Goal: Check status: Check status

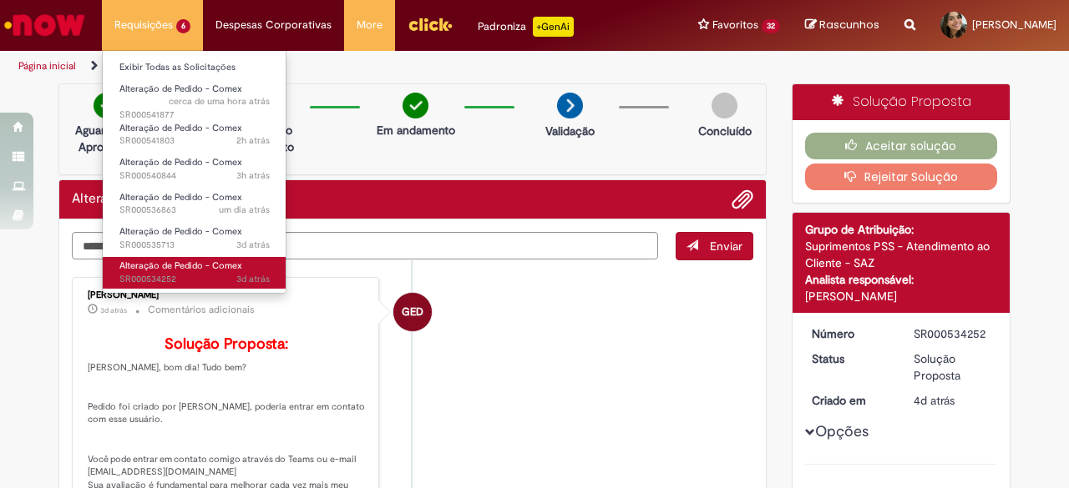
click at [196, 270] on span "Alteração de Pedido - Comex" at bounding box center [180, 266] width 123 height 13
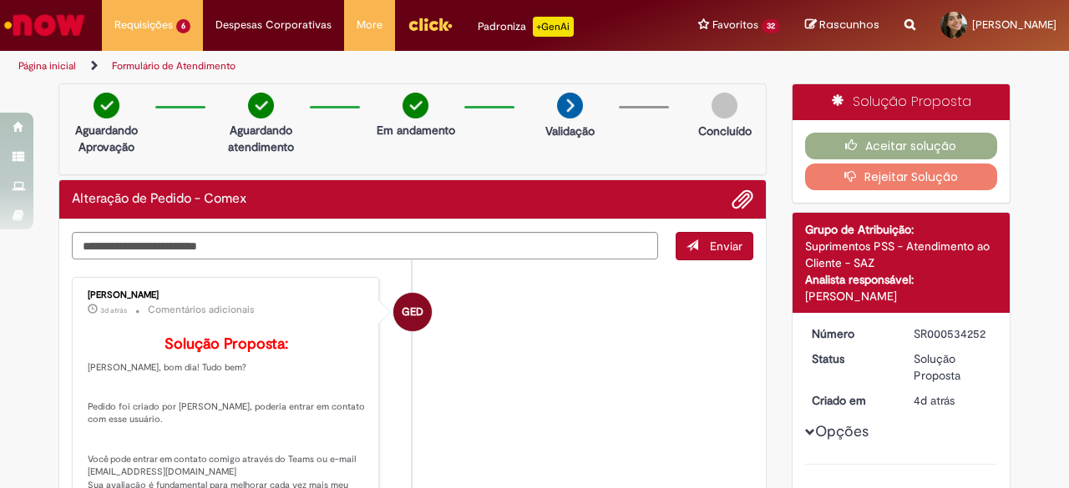
click at [931, 326] on div "SR000534252" at bounding box center [952, 334] width 78 height 17
copy div "SR000534252"
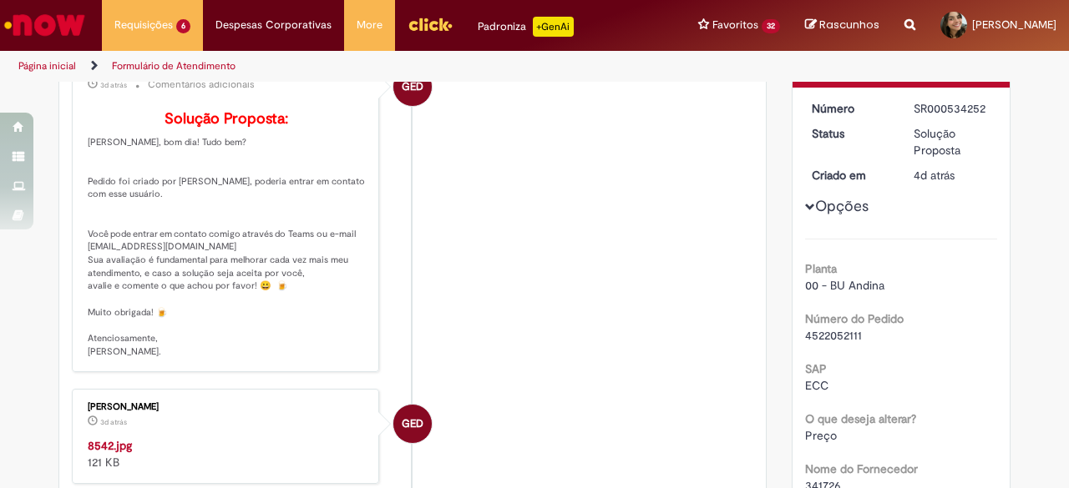
scroll to position [250, 0]
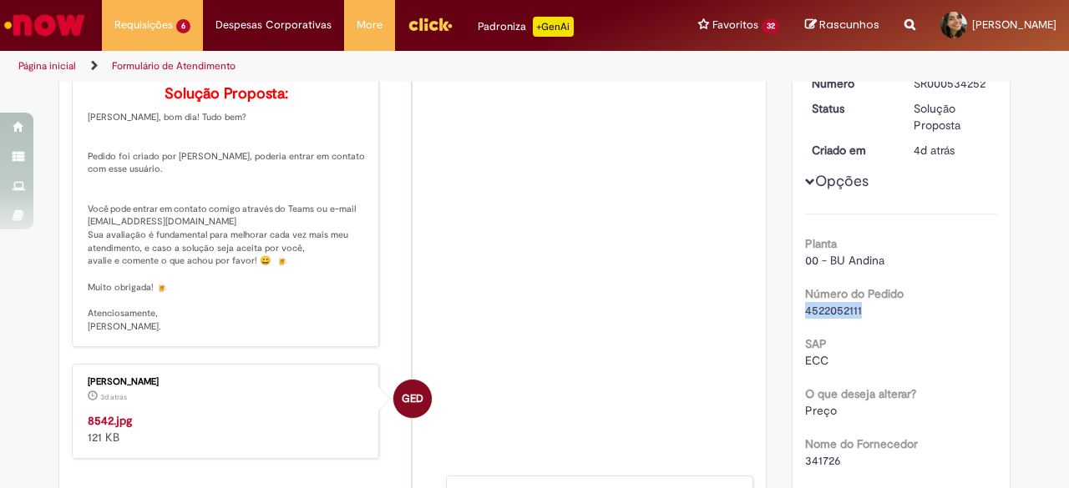
drag, startPoint x: 863, startPoint y: 313, endPoint x: 792, endPoint y: 306, distance: 71.3
click at [792, 306] on div "Número SR000534252 Status Solução Proposta Criado em 4d atrás 4 dias atrás Opçõ…" at bounding box center [901, 362] width 218 height 599
copy span "4522052111"
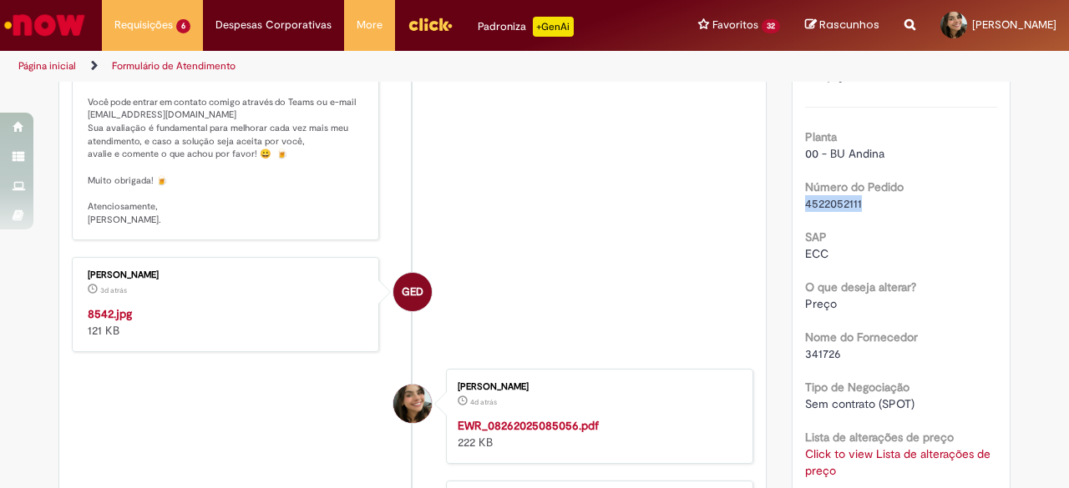
scroll to position [417, 0]
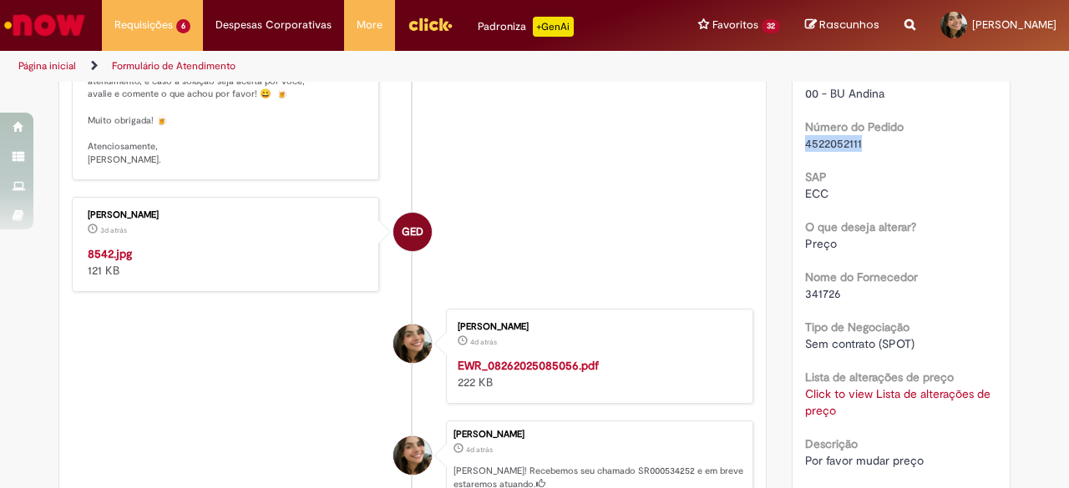
click at [846, 394] on link "Click to view Lista de alterações de preço" at bounding box center [897, 403] width 185 height 32
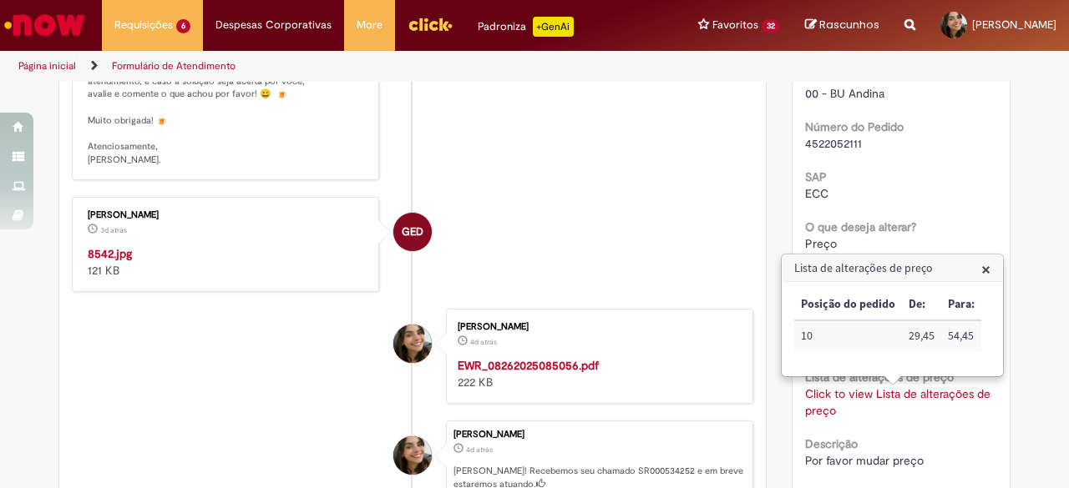
drag, startPoint x: 796, startPoint y: 293, endPoint x: 983, endPoint y: 345, distance: 193.2
click at [983, 345] on div "× Posição do pedido De: Para: 10 29,45 54,45" at bounding box center [892, 329] width 196 height 78
copy thead
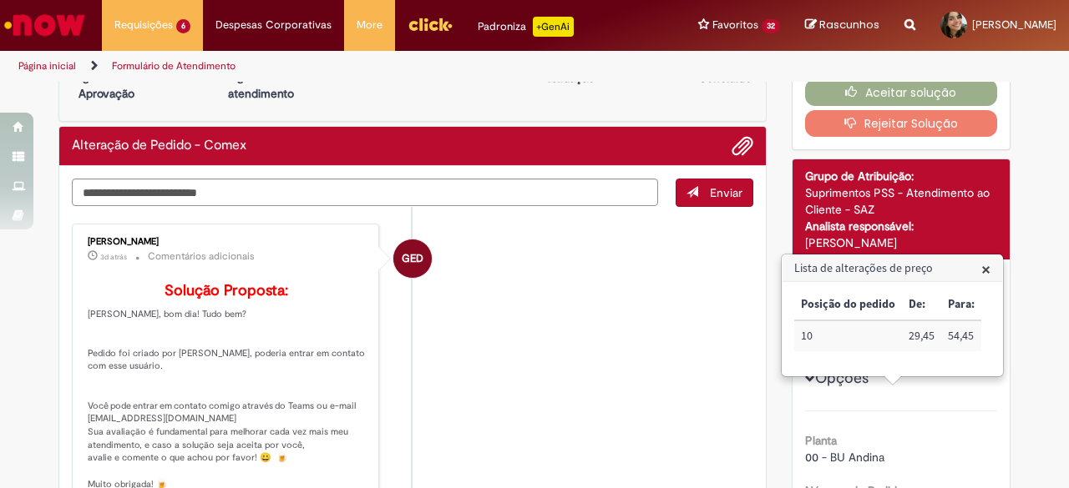
scroll to position [0, 0]
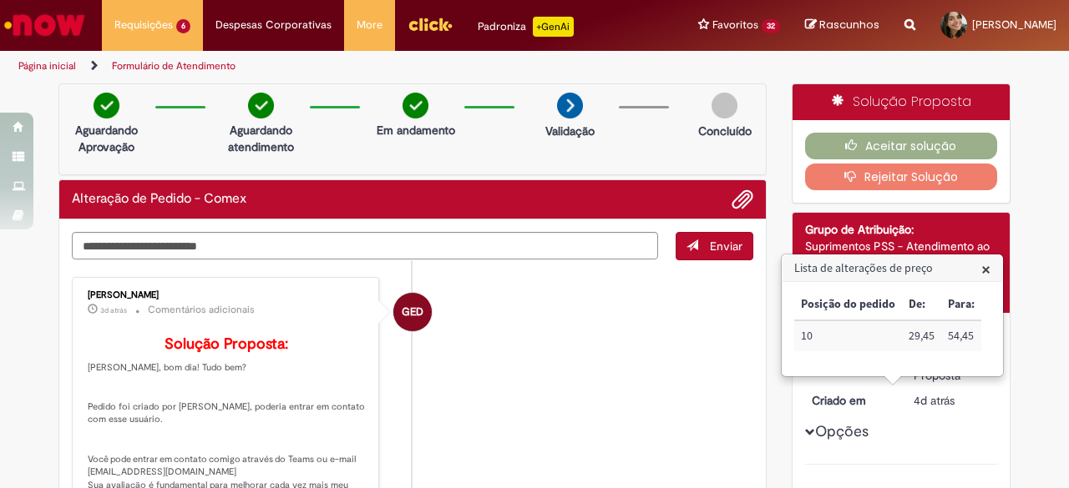
click at [586, 333] on li "GED [PERSON_NAME] 3d atrás 3 dias atrás Comentários adicionais Solução Proposta…" at bounding box center [412, 437] width 681 height 321
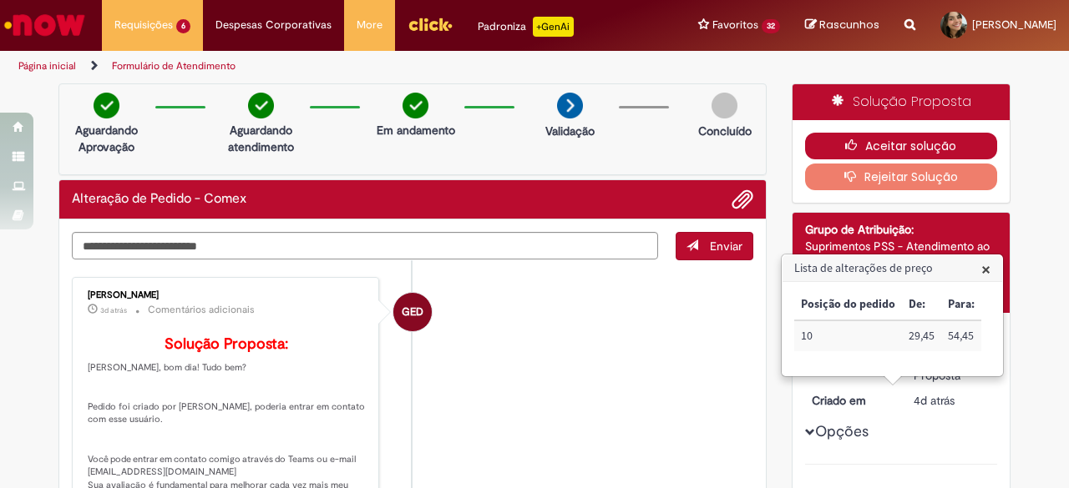
click at [953, 135] on button "Aceitar solução" at bounding box center [901, 146] width 193 height 27
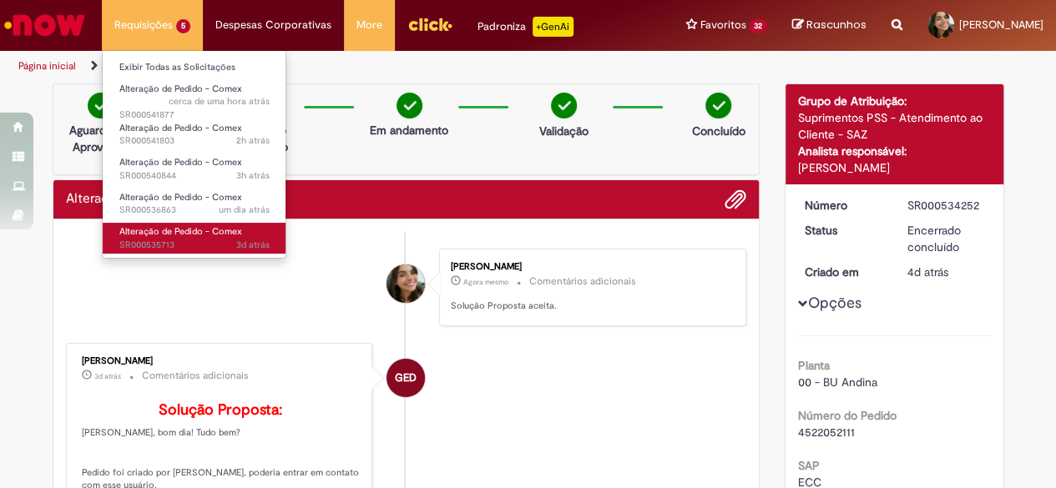
click at [195, 236] on span "Alteração de Pedido - Comex" at bounding box center [180, 231] width 123 height 13
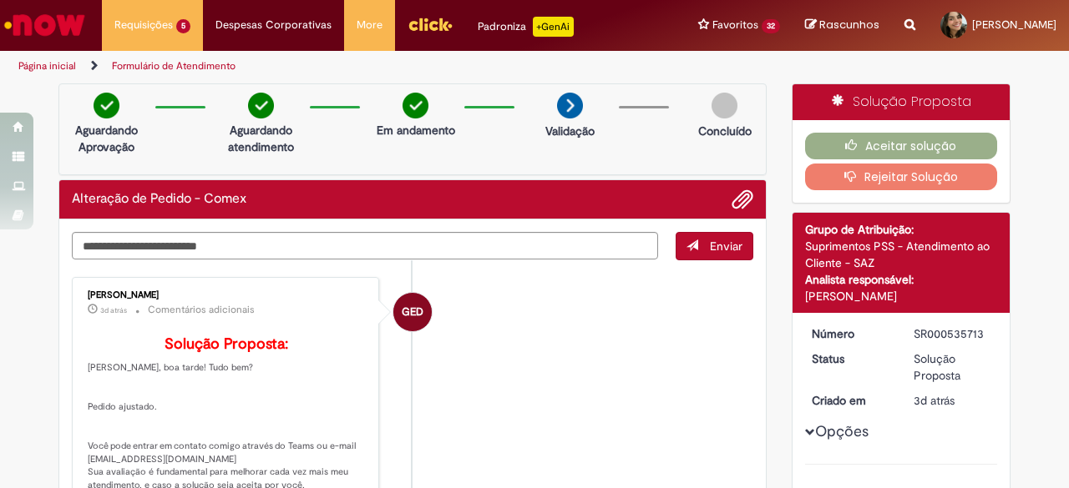
click at [930, 329] on div "SR000535713" at bounding box center [952, 334] width 78 height 17
copy div "SR000535713"
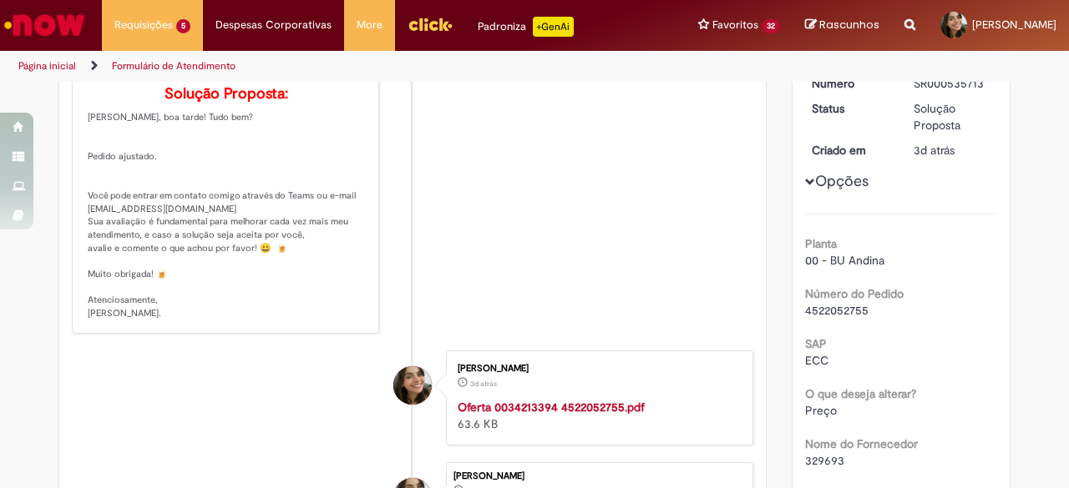
click at [832, 313] on span "4522052755" at bounding box center [836, 310] width 63 height 15
copy span "4522052755"
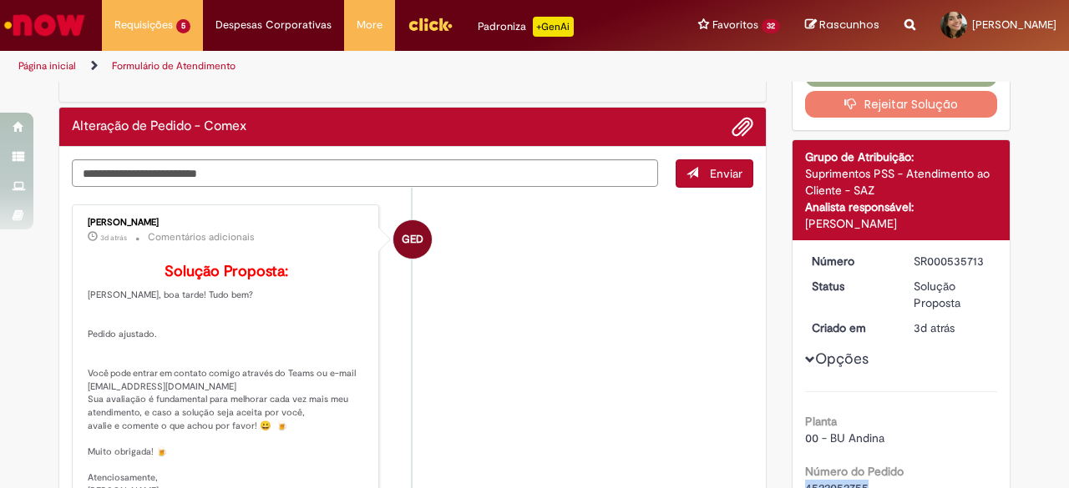
scroll to position [0, 0]
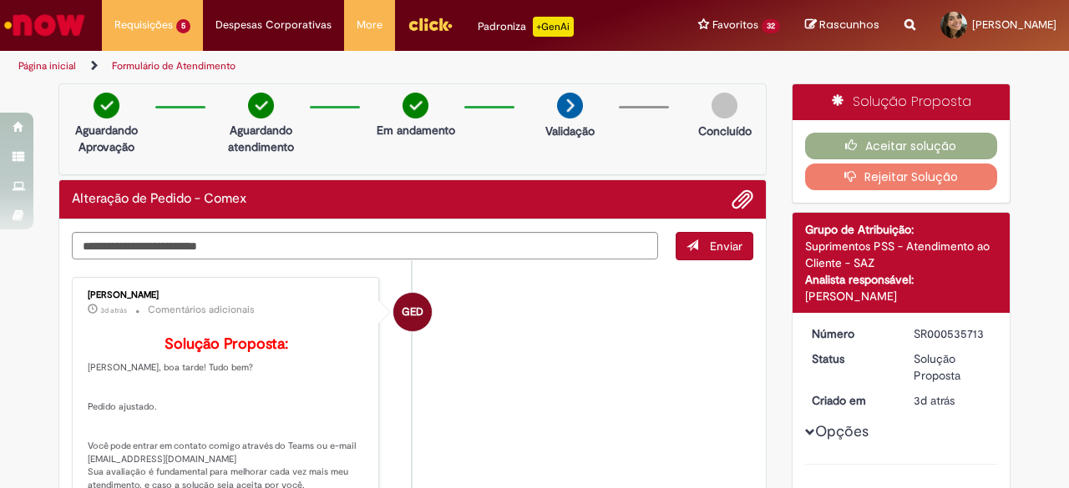
click at [928, 326] on div "SR000535713" at bounding box center [952, 334] width 78 height 17
copy div "SR000535713"
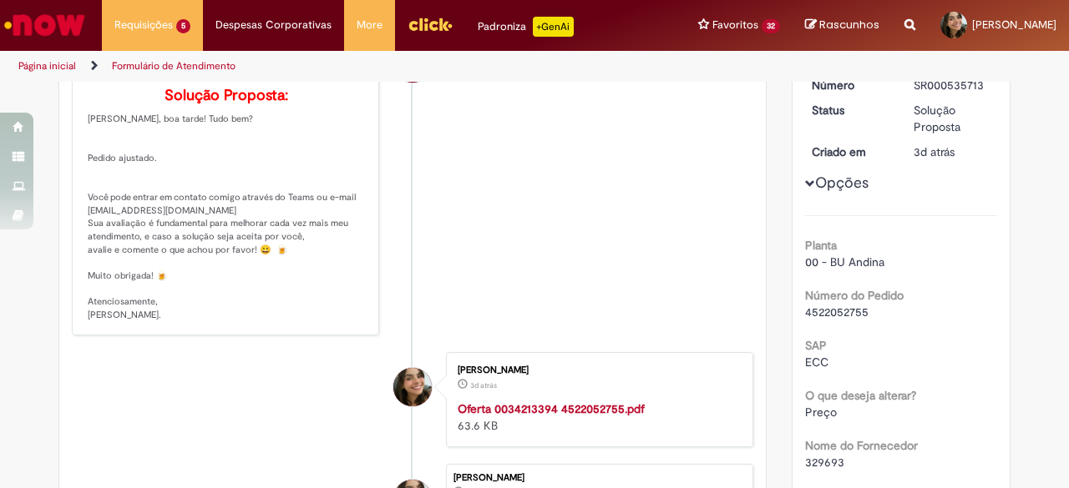
scroll to position [250, 0]
click at [813, 300] on label "Número do Pedido" at bounding box center [854, 293] width 99 height 17
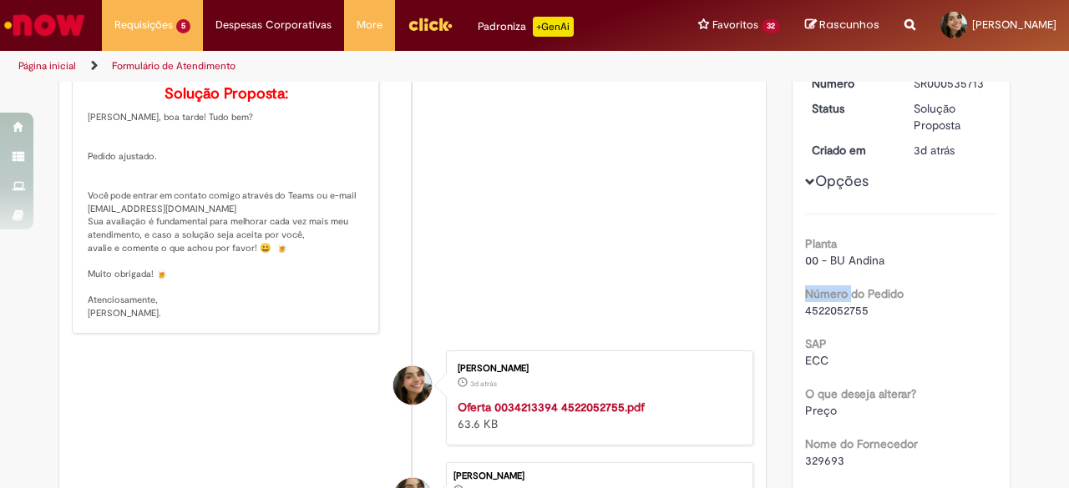
click at [813, 300] on label "Número do Pedido" at bounding box center [854, 293] width 99 height 17
click at [815, 310] on span "4522052755" at bounding box center [836, 310] width 63 height 15
copy span "4522052755"
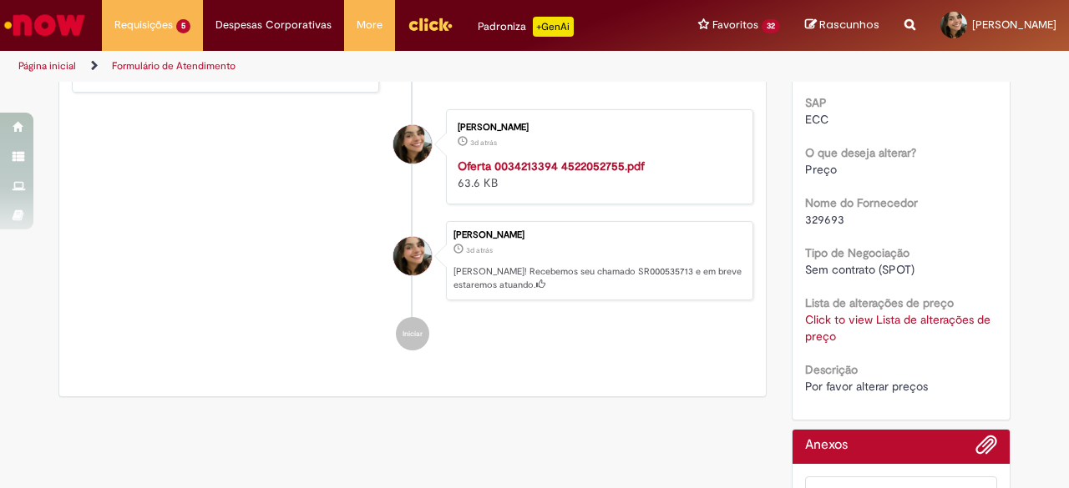
scroll to position [593, 0]
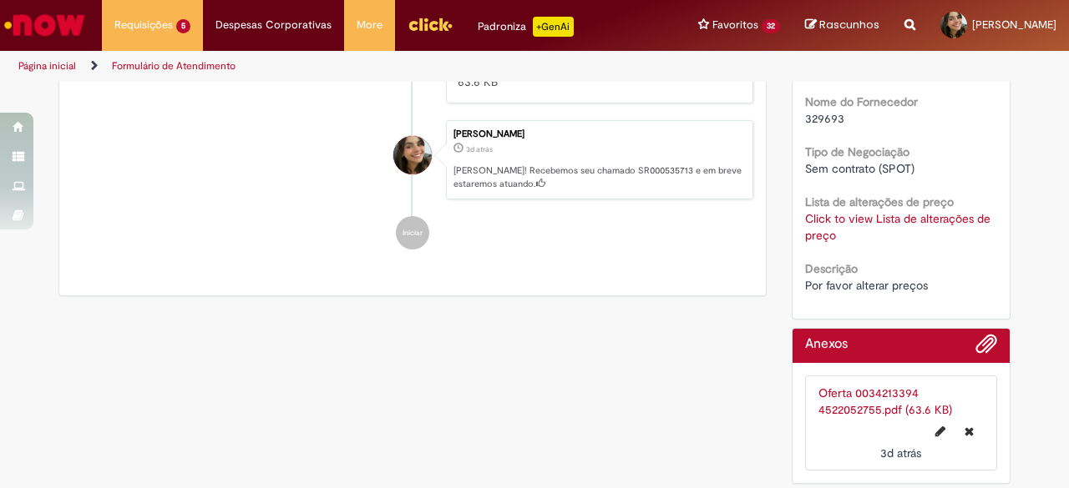
click at [840, 221] on link "Click to view Lista de alterações de preço" at bounding box center [897, 227] width 185 height 32
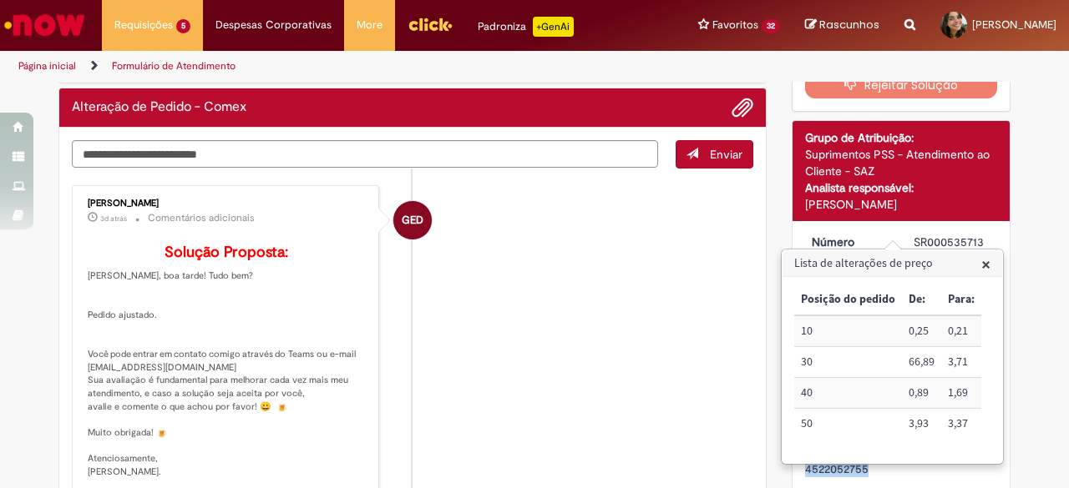
scroll to position [0, 0]
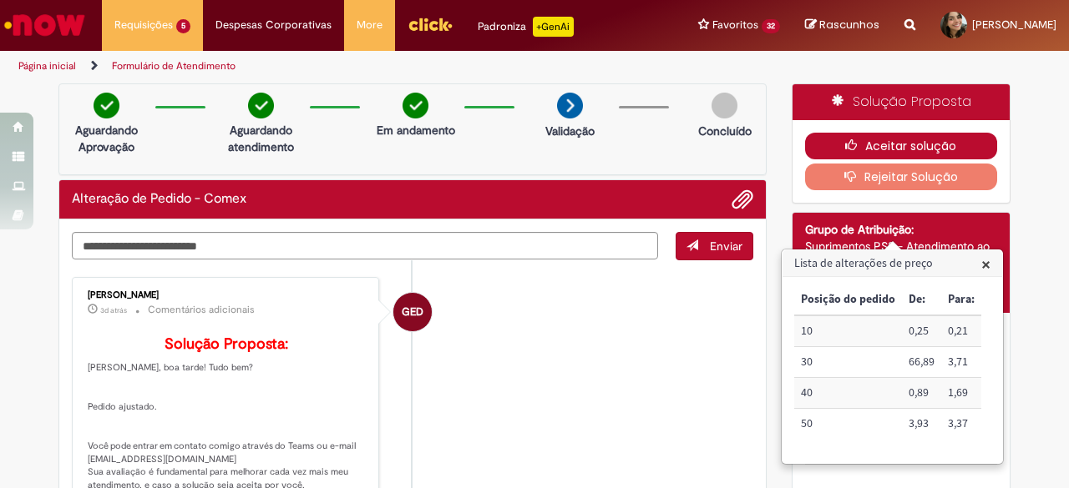
click at [870, 144] on button "Aceitar solução" at bounding box center [901, 146] width 193 height 27
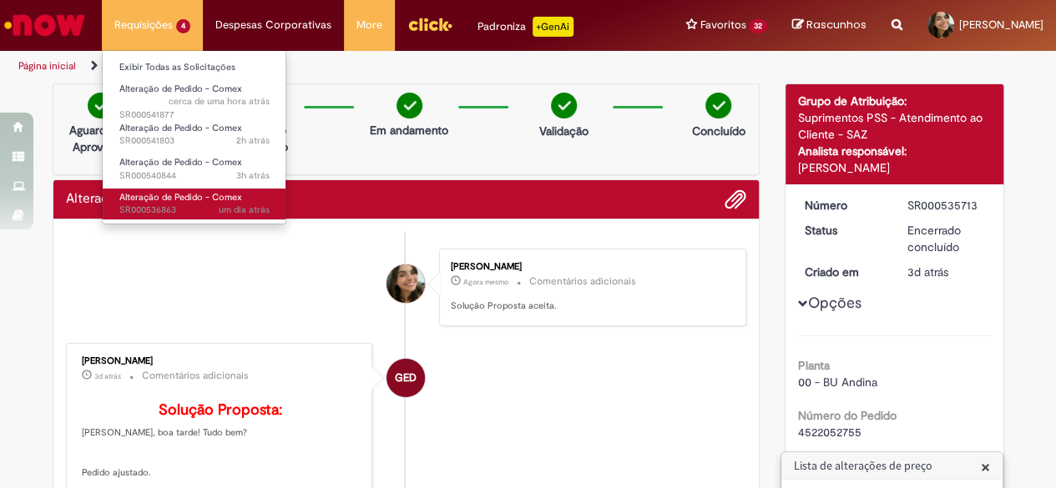
click at [167, 196] on span "Alteração de Pedido - Comex" at bounding box center [180, 197] width 123 height 13
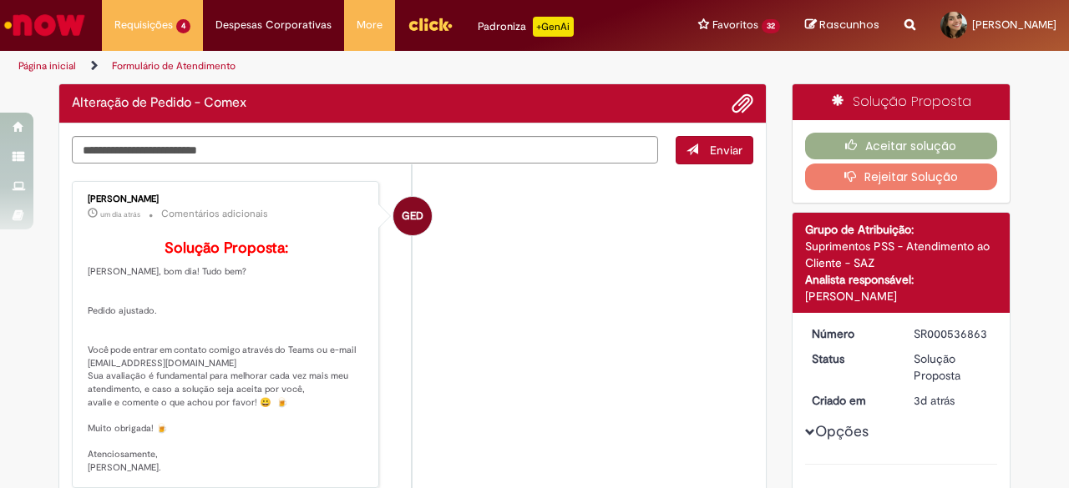
click at [948, 326] on div "SR000536863" at bounding box center [952, 334] width 78 height 17
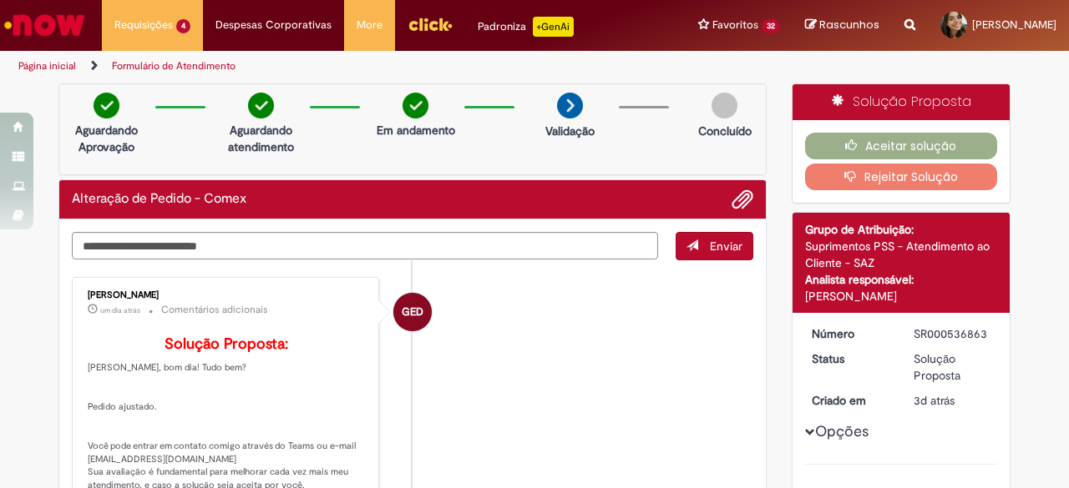
copy div "SR000536863"
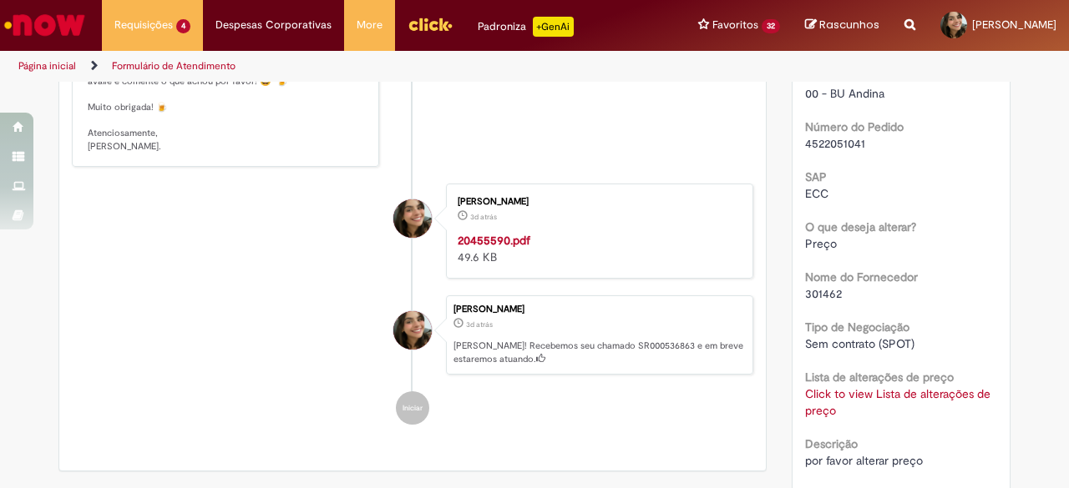
scroll to position [334, 0]
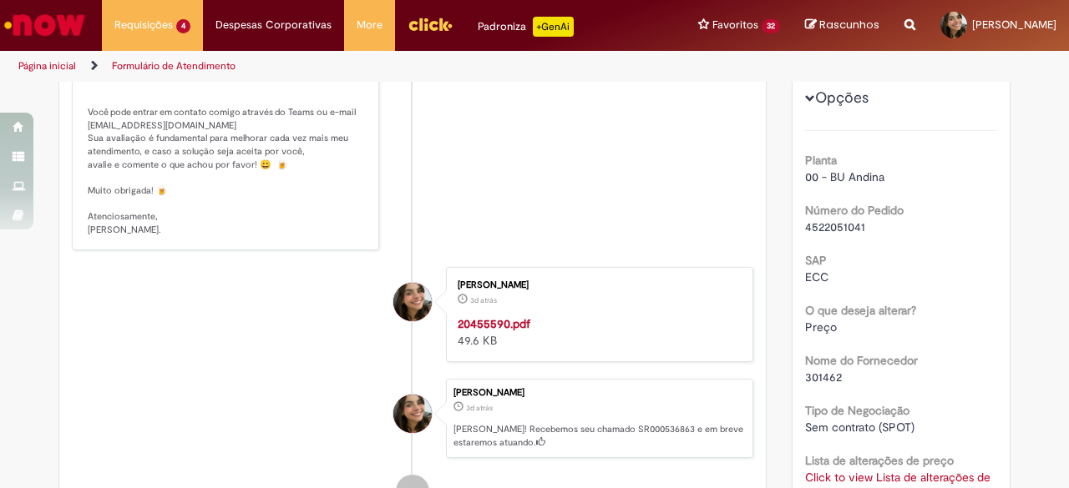
click at [818, 221] on span "4522051041" at bounding box center [835, 227] width 60 height 15
copy span "4522051041"
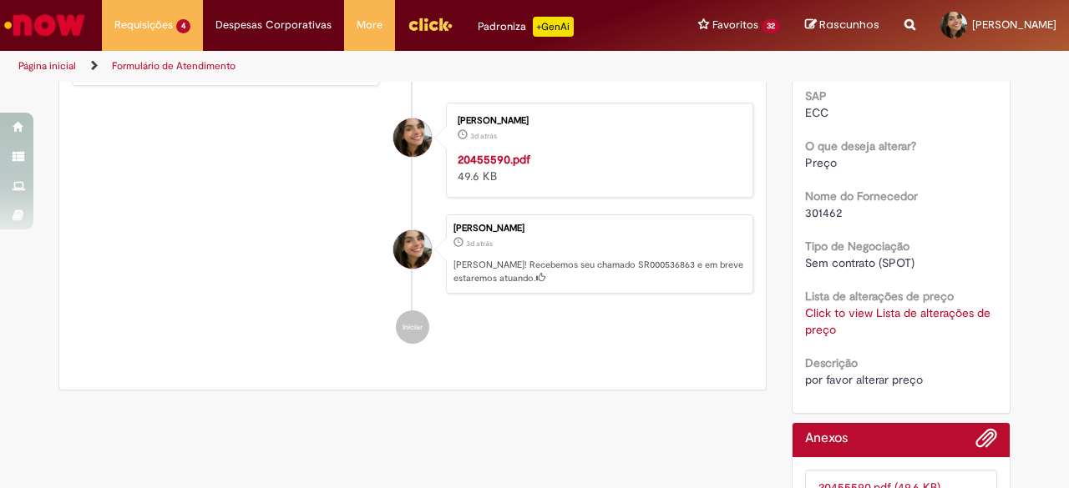
scroll to position [501, 0]
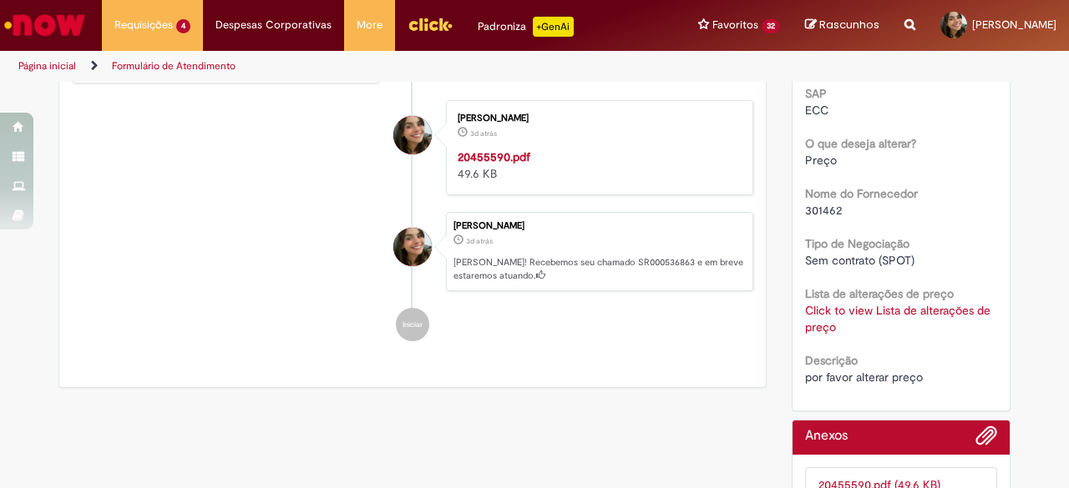
click at [844, 310] on link "Click to view Lista de alterações de preço" at bounding box center [897, 319] width 185 height 32
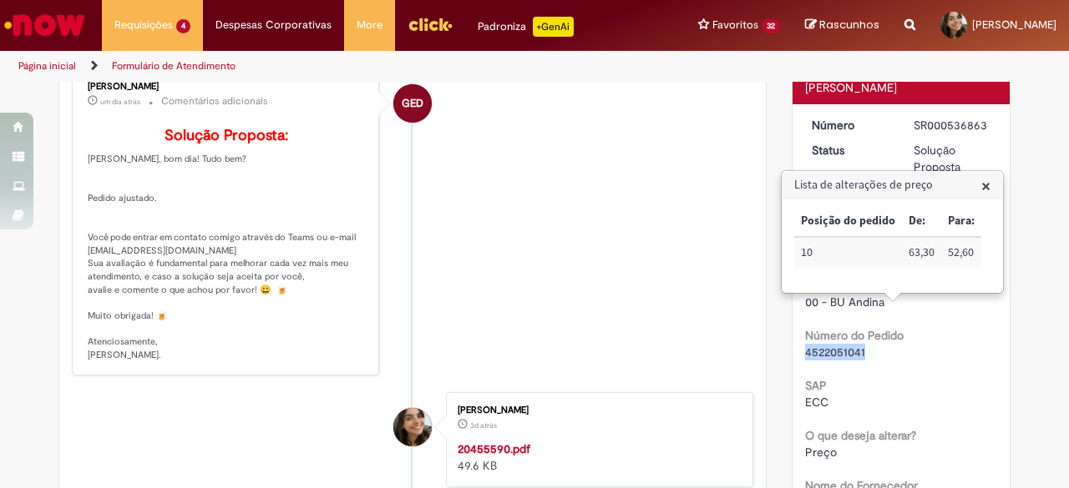
scroll to position [0, 0]
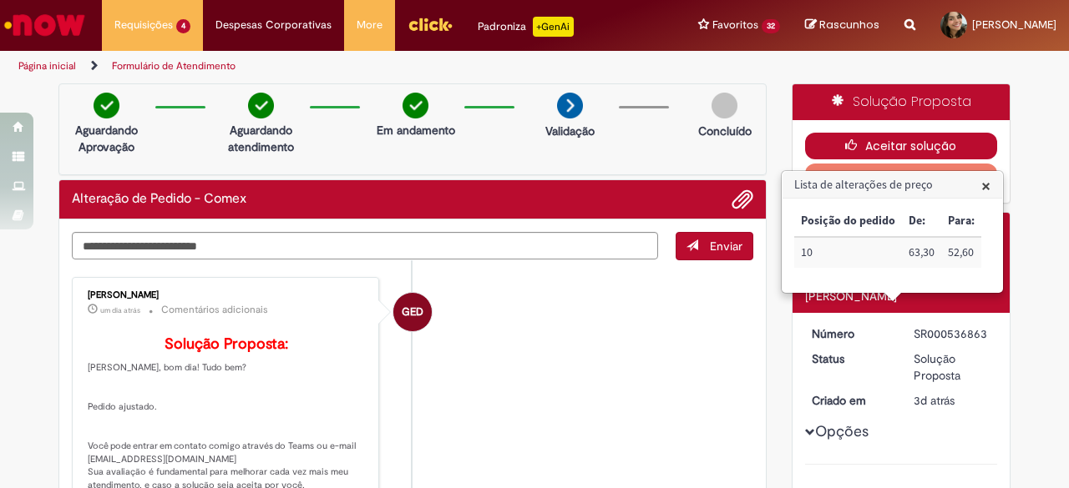
click at [922, 137] on button "Aceitar solução" at bounding box center [901, 146] width 193 height 27
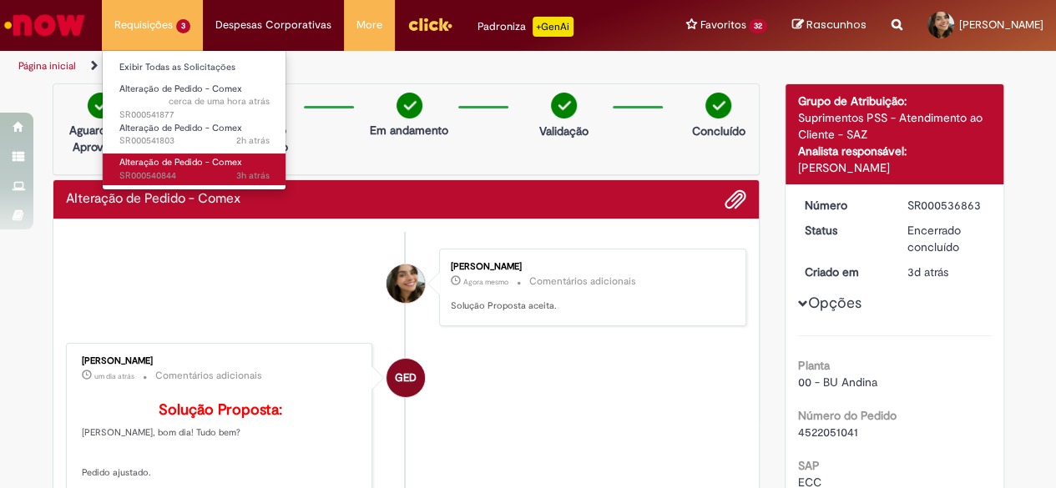
click at [197, 166] on span "Alteração de Pedido - Comex" at bounding box center [180, 162] width 123 height 13
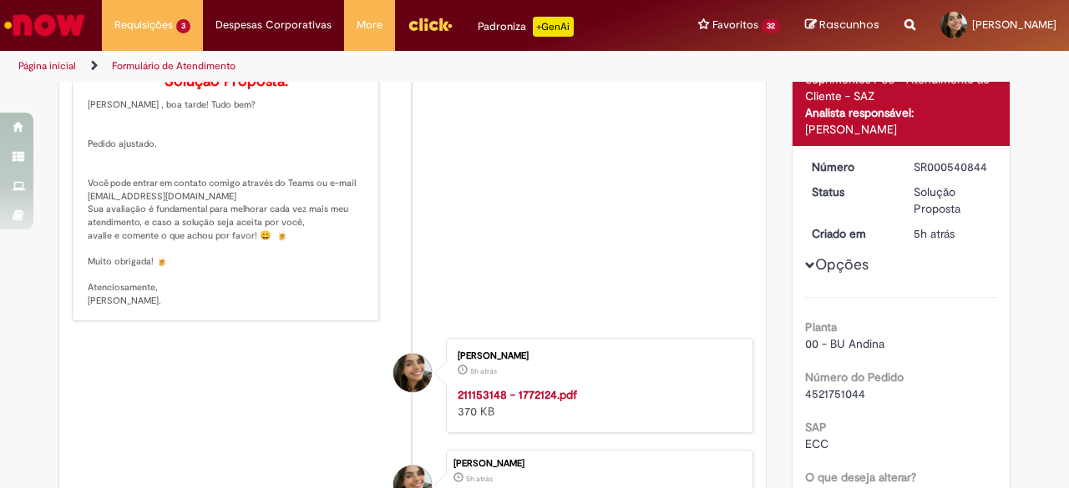
scroll to position [262, 0]
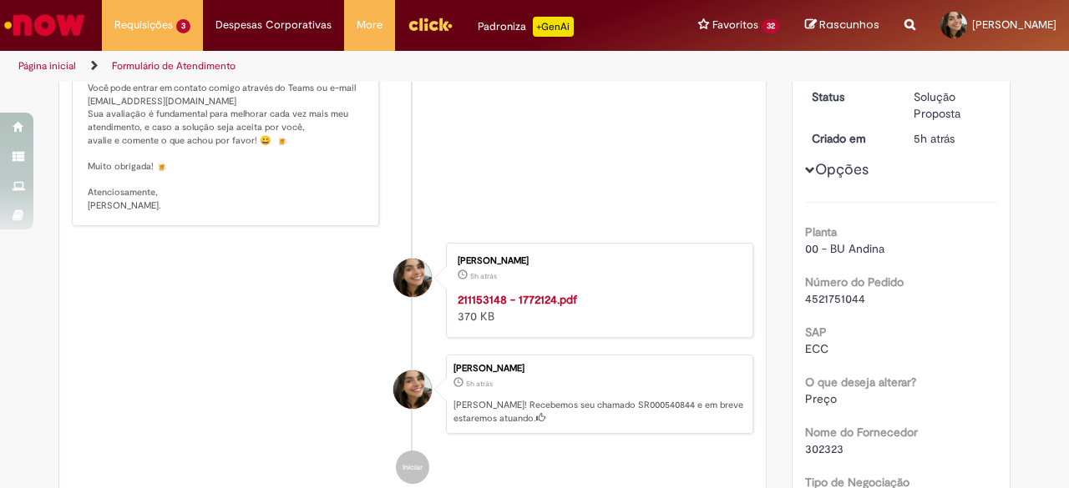
click at [960, 170] on div "Opções Planta 00 - BU Andina Número do Pedido 4521751044 SAP ECC O que deseja a…" at bounding box center [901, 343] width 193 height 561
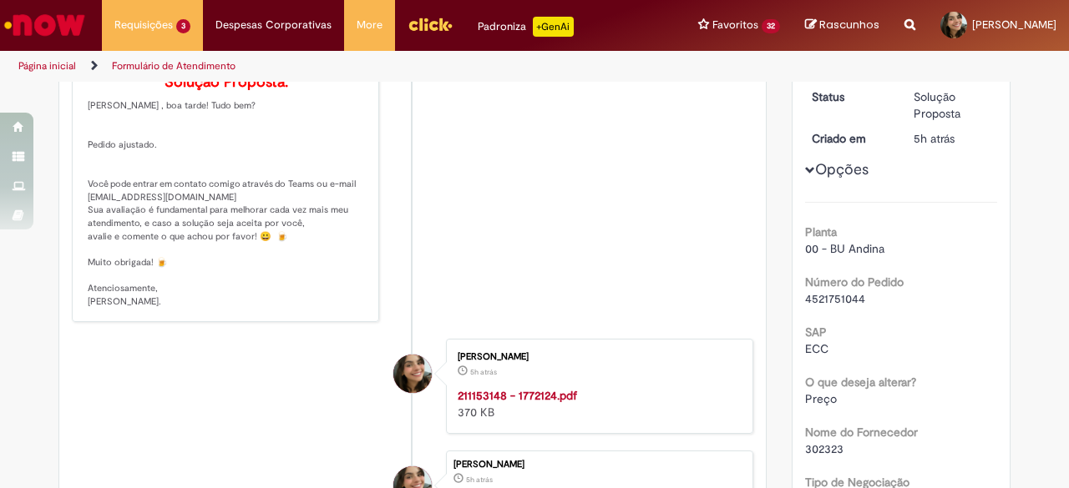
click at [960, 170] on div "Opções Planta 00 - BU Andina Número do Pedido 4521751044 SAP ECC O que deseja a…" at bounding box center [901, 343] width 193 height 561
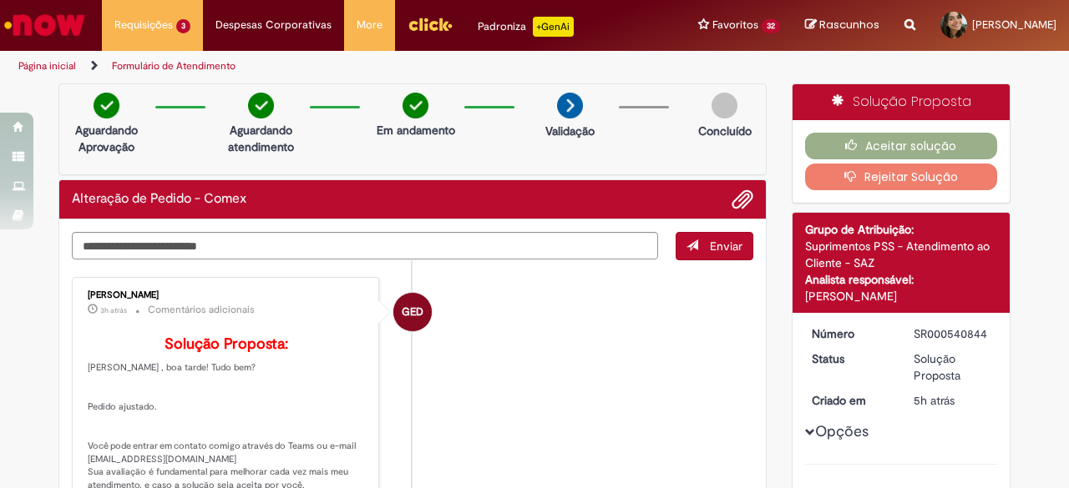
click at [954, 335] on div "SR000540844" at bounding box center [952, 334] width 78 height 17
copy div "SR000540844"
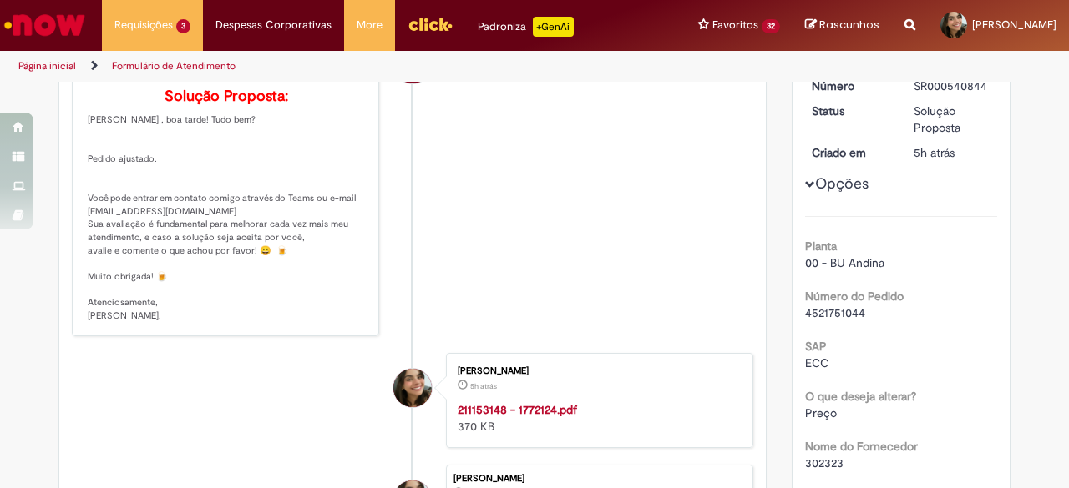
scroll to position [250, 0]
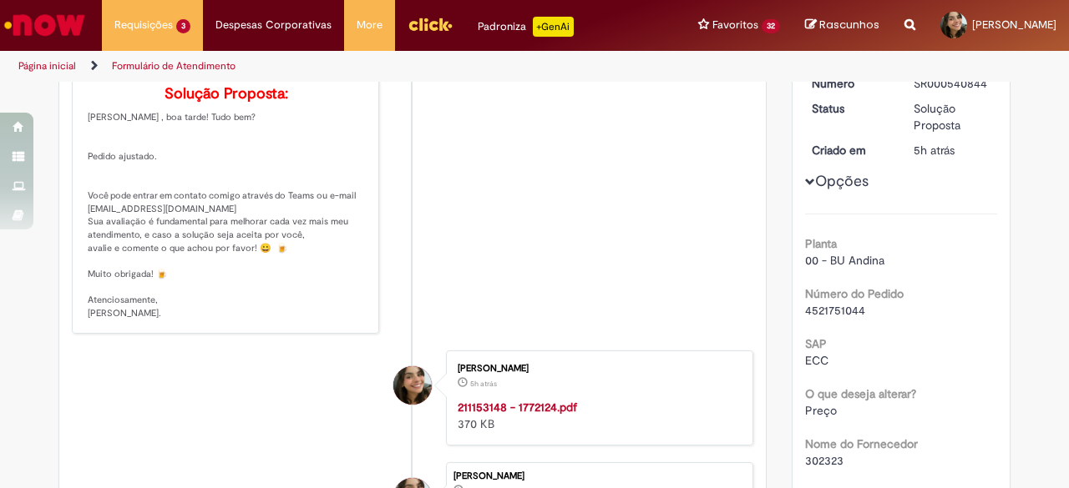
click at [845, 313] on span "4521751044" at bounding box center [835, 310] width 60 height 15
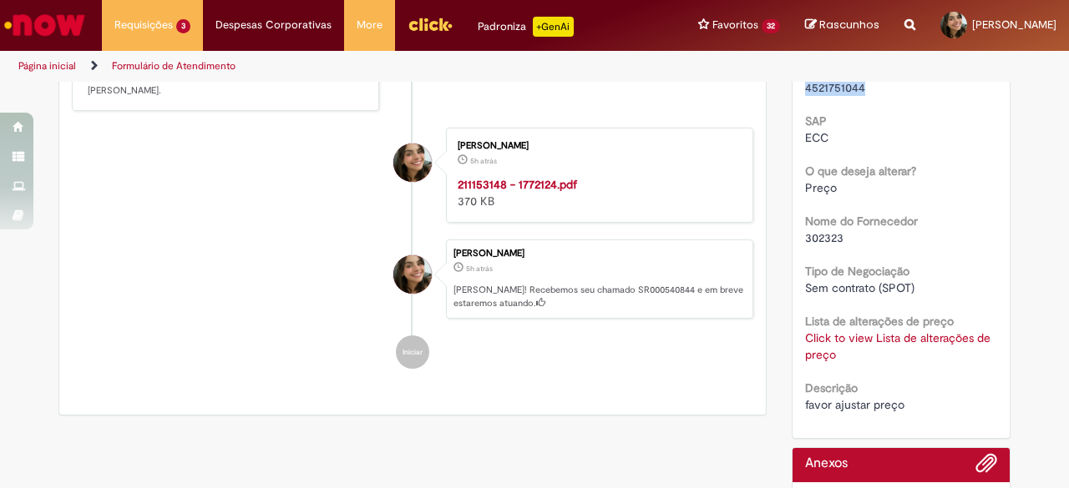
scroll to position [501, 0]
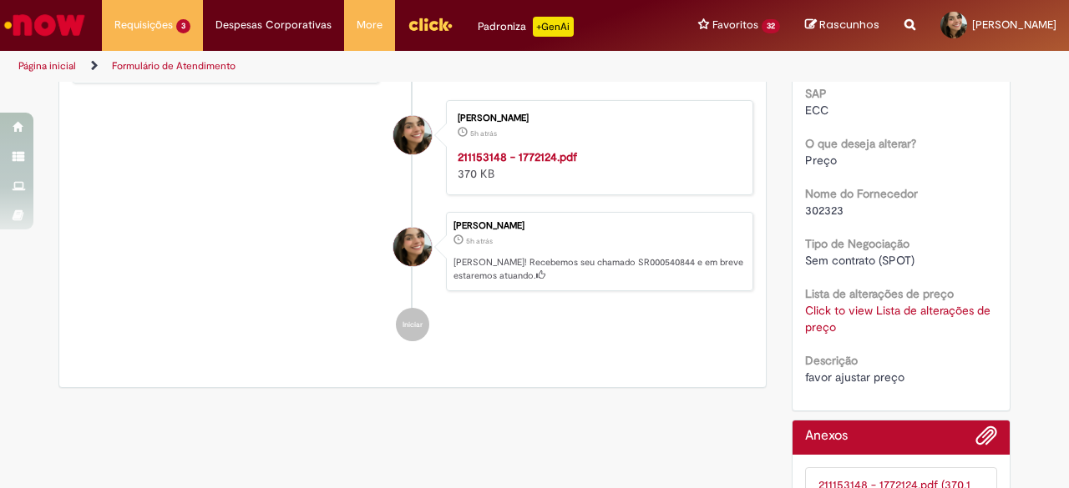
click at [835, 296] on b "Lista de alterações de preço" at bounding box center [879, 293] width 149 height 15
click at [835, 309] on link "Click to view Lista de alterações de preço" at bounding box center [897, 319] width 185 height 32
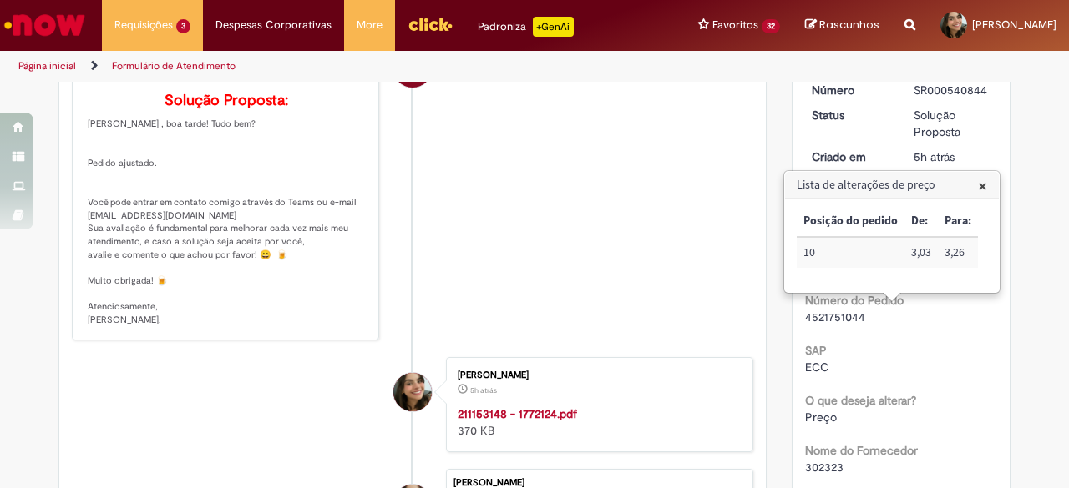
scroll to position [83, 0]
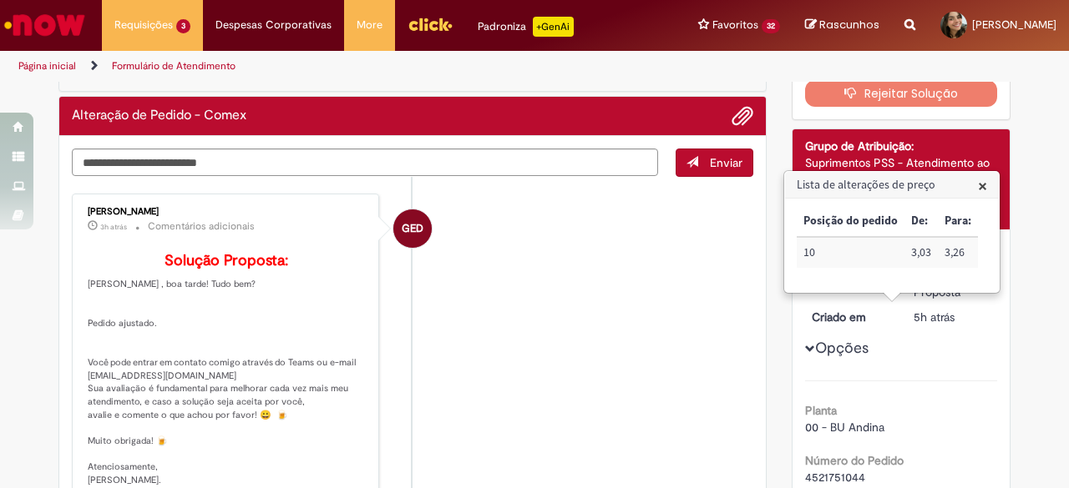
drag, startPoint x: 686, startPoint y: 257, endPoint x: 707, endPoint y: 244, distance: 24.8
click at [688, 256] on li "GED [PERSON_NAME] 3h atrás 3 horas atrás Comentários adicionais Solução Propost…" at bounding box center [412, 347] width 681 height 307
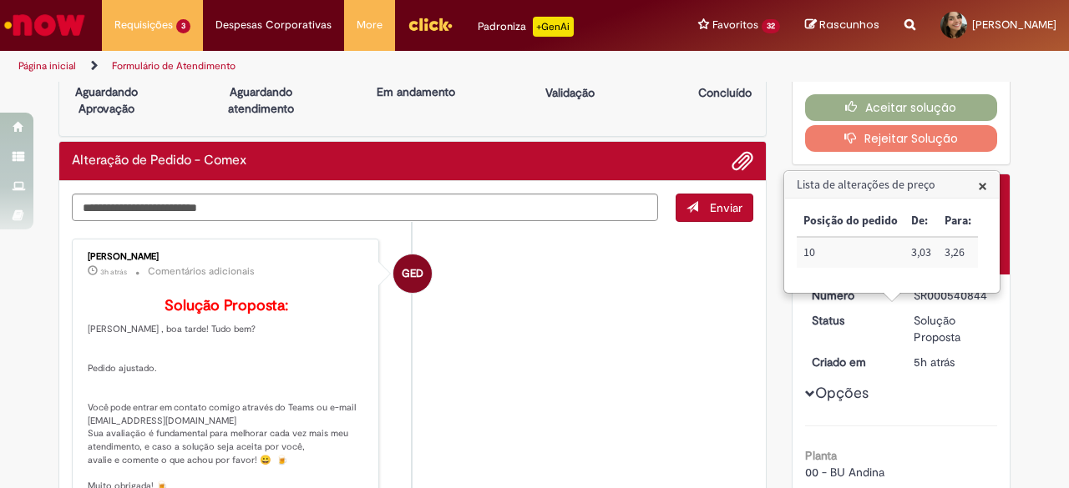
scroll to position [0, 0]
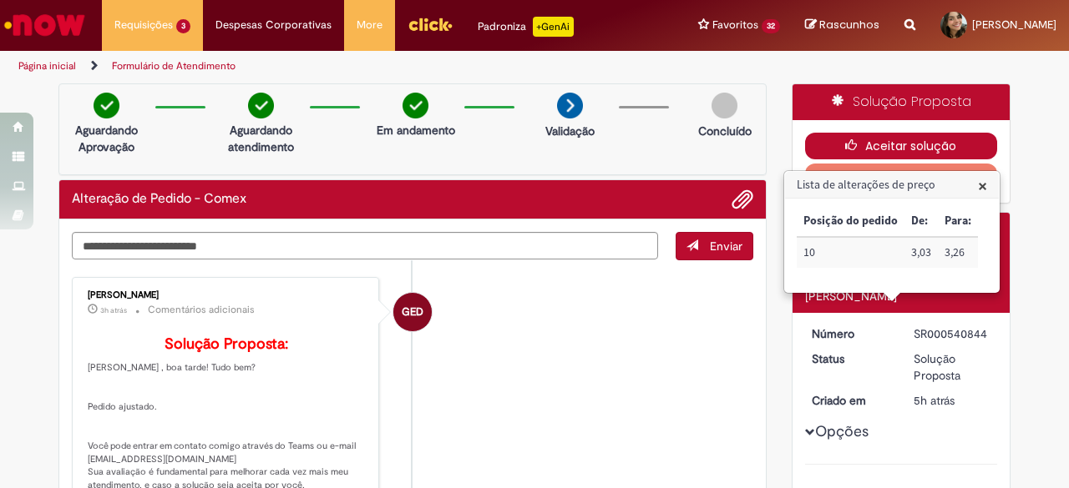
click at [845, 139] on icon "button" at bounding box center [855, 145] width 20 height 12
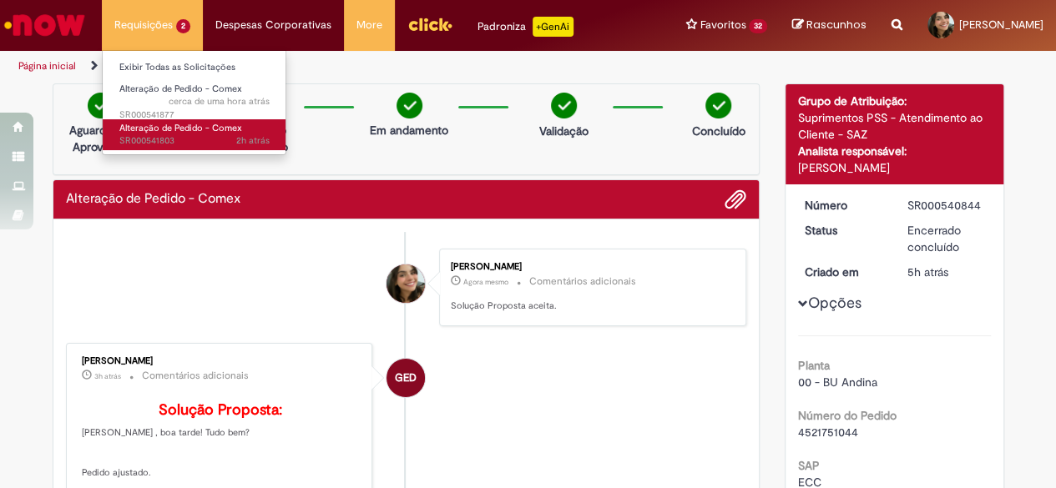
click at [160, 124] on span "Alteração de Pedido - Comex" at bounding box center [180, 128] width 123 height 13
